Goal: Find specific page/section: Find specific page/section

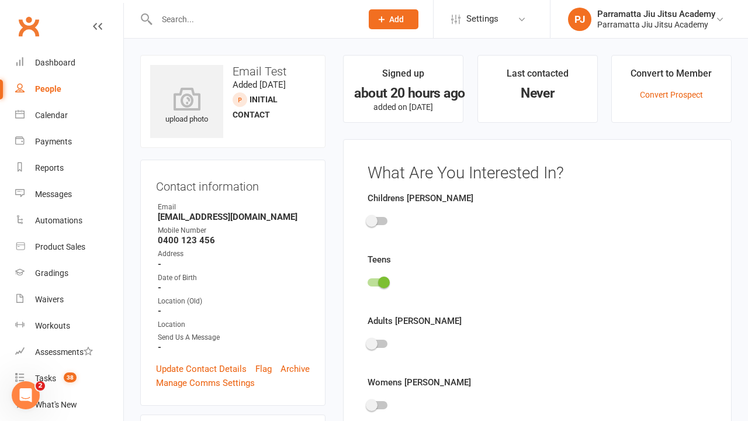
scroll to position [81, 0]
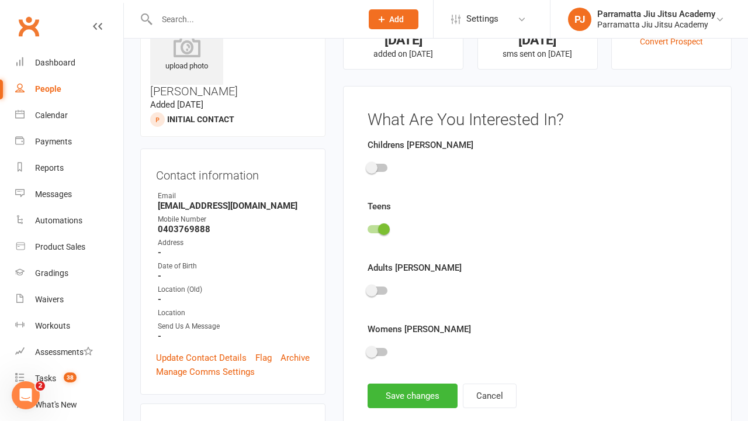
scroll to position [81, 0]
